Goal: Task Accomplishment & Management: Manage account settings

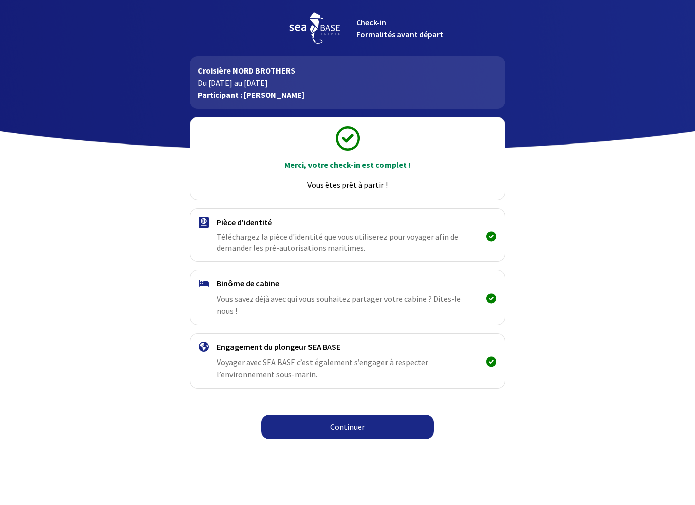
click at [350, 418] on link "Continuer" at bounding box center [347, 427] width 173 height 24
click at [347, 415] on link "Continuer" at bounding box center [347, 427] width 173 height 24
click at [385, 30] on span "Check-in Formalités avant départ" at bounding box center [399, 28] width 87 height 22
click at [286, 223] on h4 "Pièce d'identité" at bounding box center [347, 222] width 261 height 10
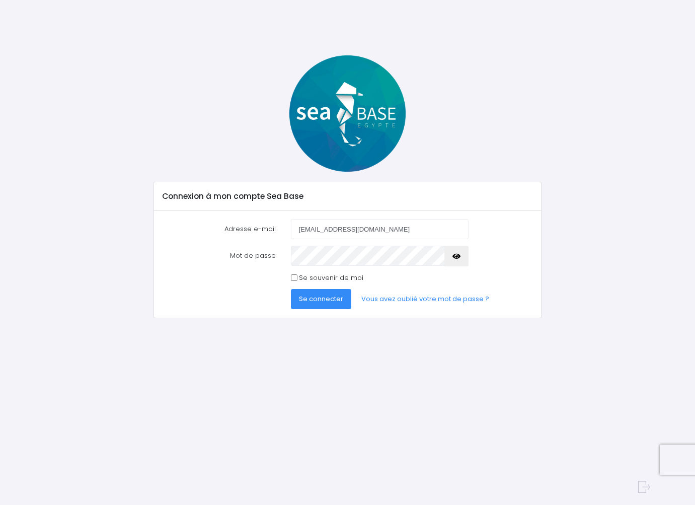
type input "[EMAIL_ADDRESS][DOMAIN_NAME]"
click at [320, 299] on button "Se connecter" at bounding box center [321, 299] width 60 height 20
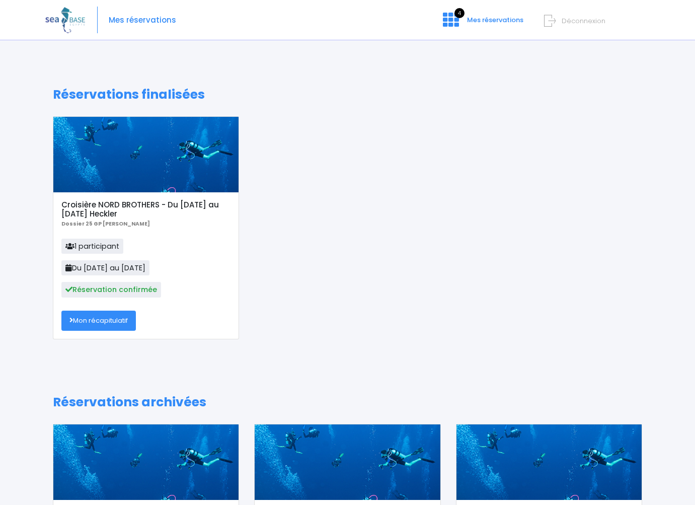
click at [177, 145] on div at bounding box center [145, 155] width 185 height 76
click at [571, 20] on span "Déconnexion" at bounding box center [584, 21] width 44 height 10
click at [572, 19] on span "Déconnexion" at bounding box center [584, 21] width 44 height 10
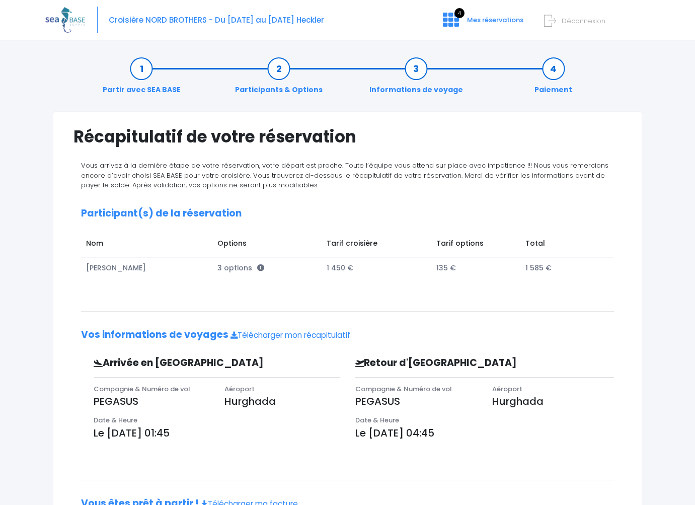
click at [60, 21] on img at bounding box center [65, 20] width 40 height 26
click at [248, 335] on link "Télécharger mon récapitulatif" at bounding box center [291, 335] width 120 height 11
